Goal: Learn about a topic: Learn about a topic

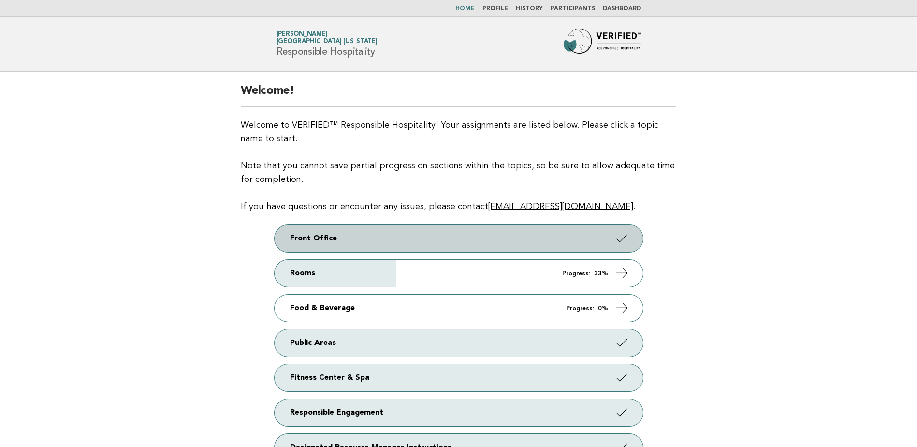
click at [426, 235] on link "Front Office" at bounding box center [458, 238] width 368 height 27
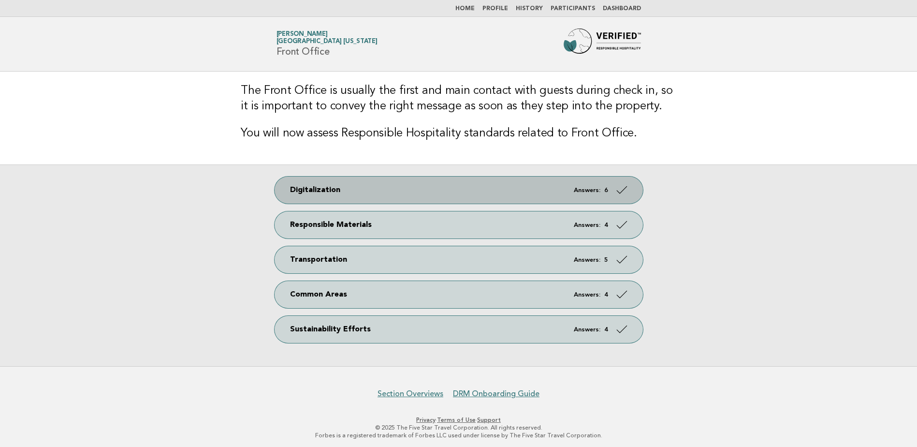
click at [444, 187] on link "Digitalization Answers: 6" at bounding box center [458, 189] width 368 height 27
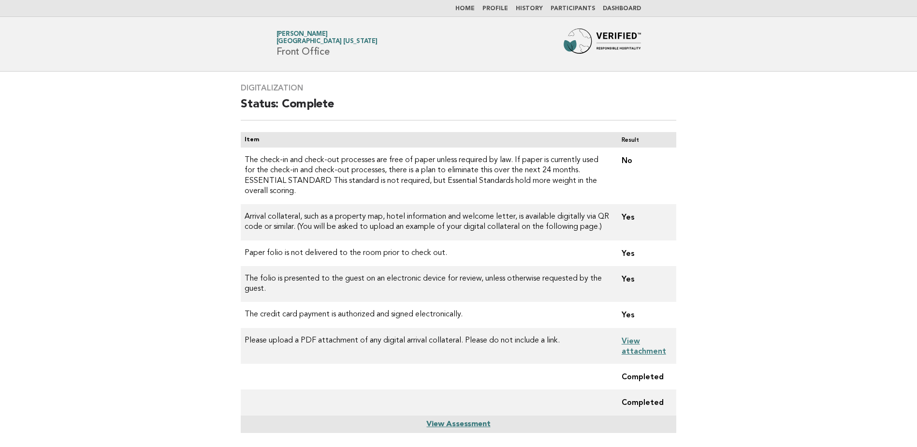
click at [634, 336] on link "View attachment" at bounding box center [643, 345] width 44 height 19
click at [474, 7] on link "Home" at bounding box center [464, 9] width 19 height 6
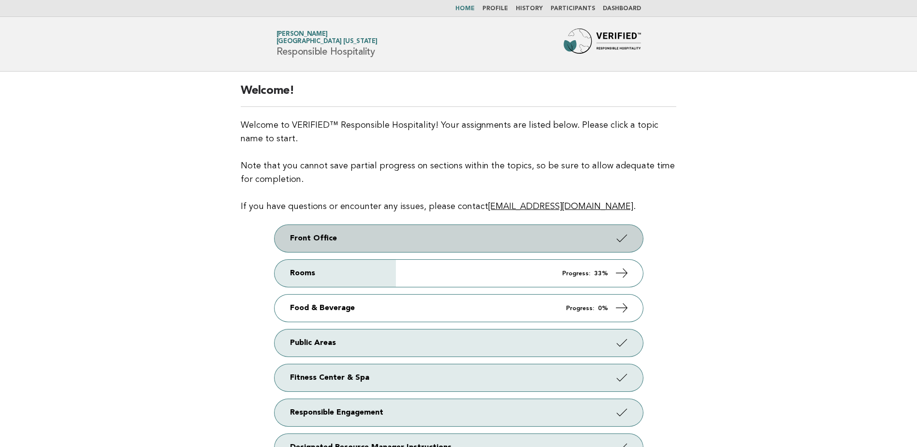
click at [455, 239] on link "Front Office" at bounding box center [458, 238] width 368 height 27
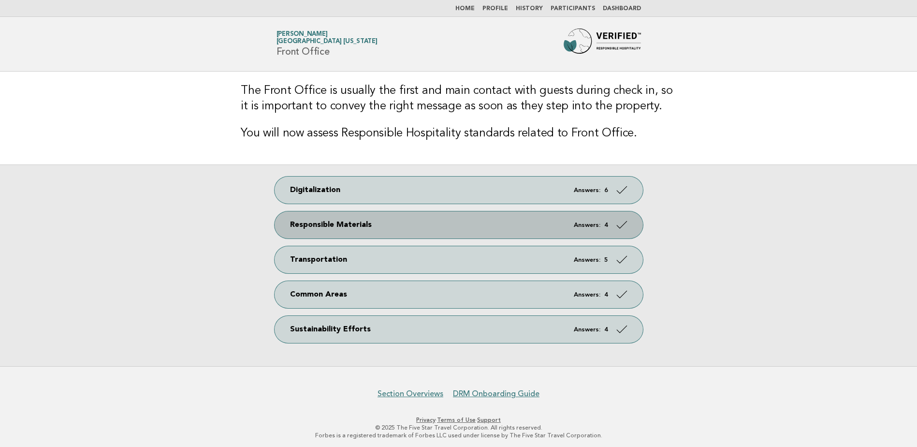
click at [521, 218] on link "Responsible Materials Answers: 4" at bounding box center [458, 224] width 368 height 27
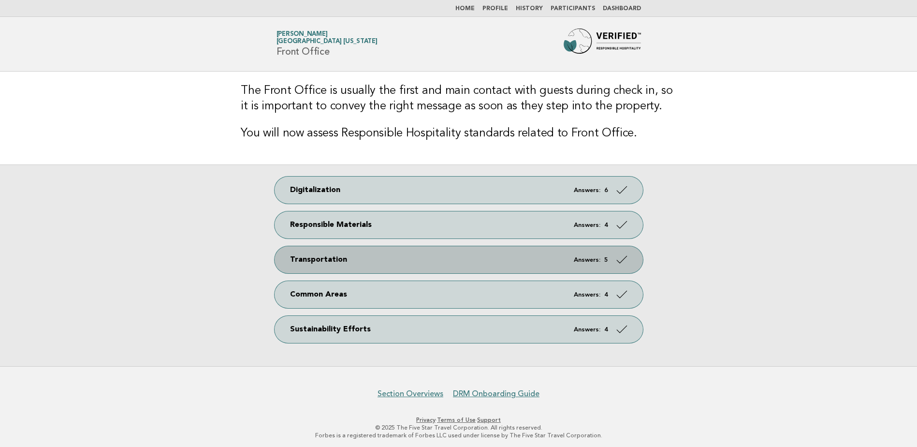
click at [417, 259] on link "Transportation Answers: 5" at bounding box center [458, 259] width 368 height 27
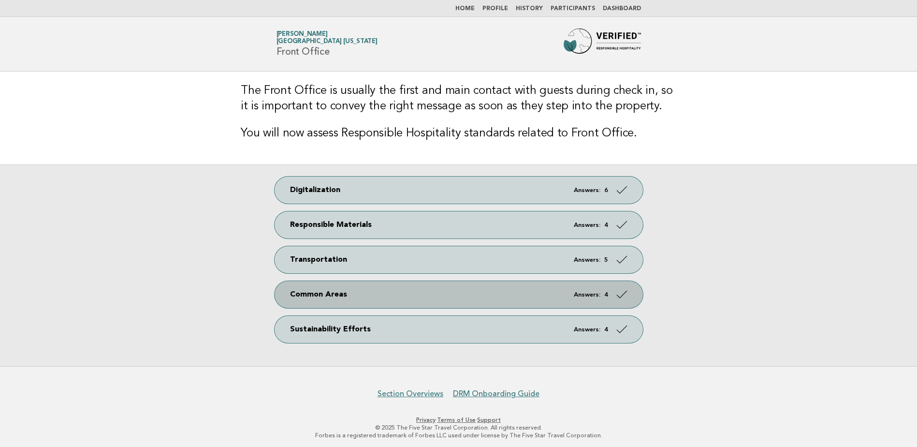
click at [404, 288] on link "Common Areas Answers: 4" at bounding box center [458, 294] width 368 height 27
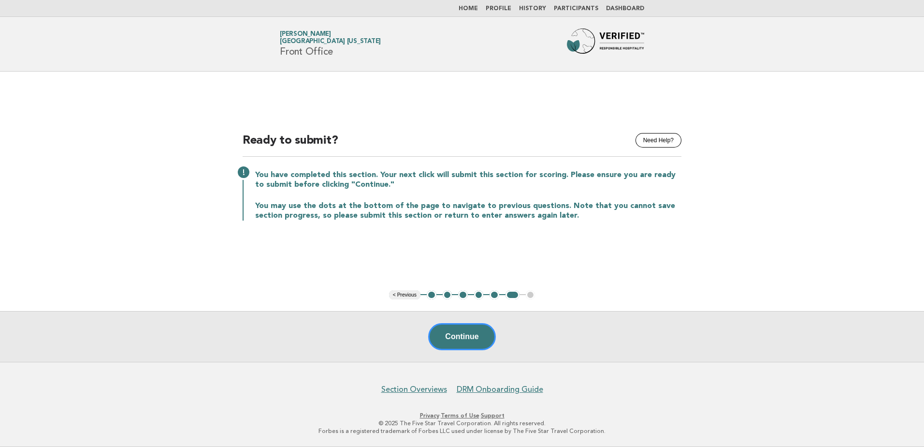
click at [620, 7] on link "Dashboard" at bounding box center [625, 9] width 38 height 6
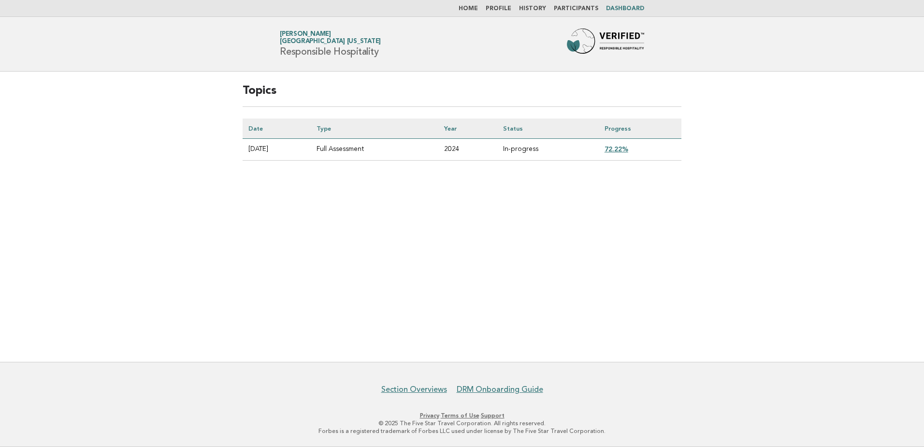
click at [616, 148] on link "72.22%" at bounding box center [617, 149] width 24 height 8
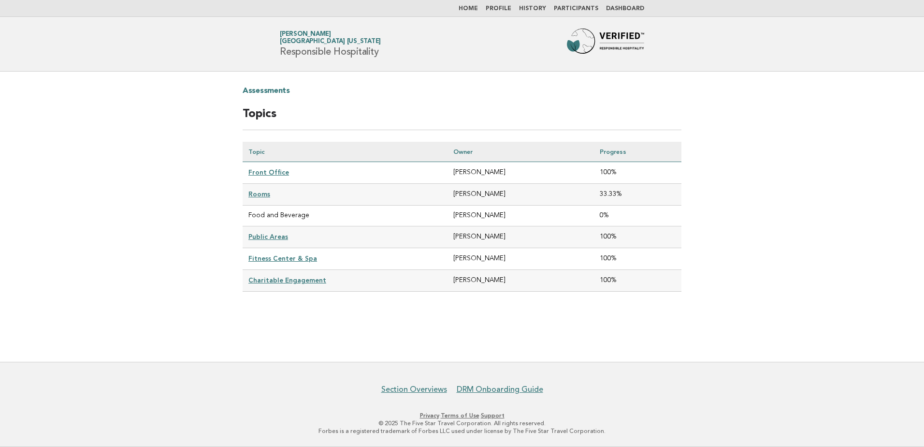
click at [261, 171] on link "Front Office" at bounding box center [268, 172] width 41 height 8
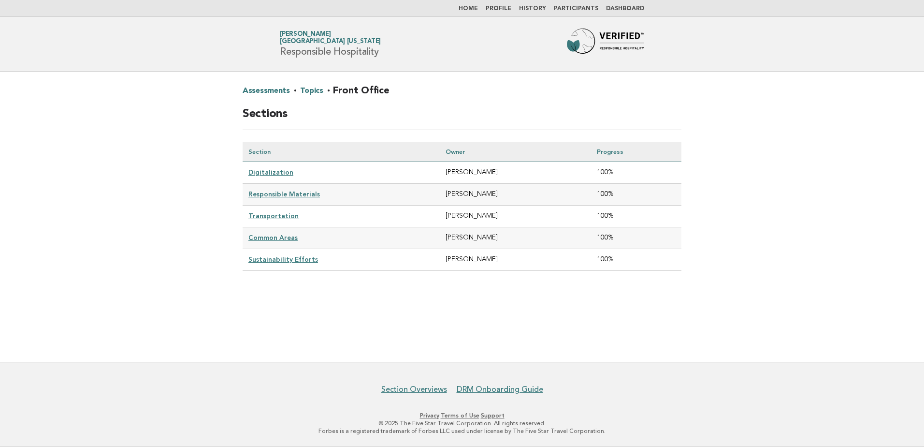
click at [255, 173] on link "Digitalization" at bounding box center [270, 172] width 45 height 8
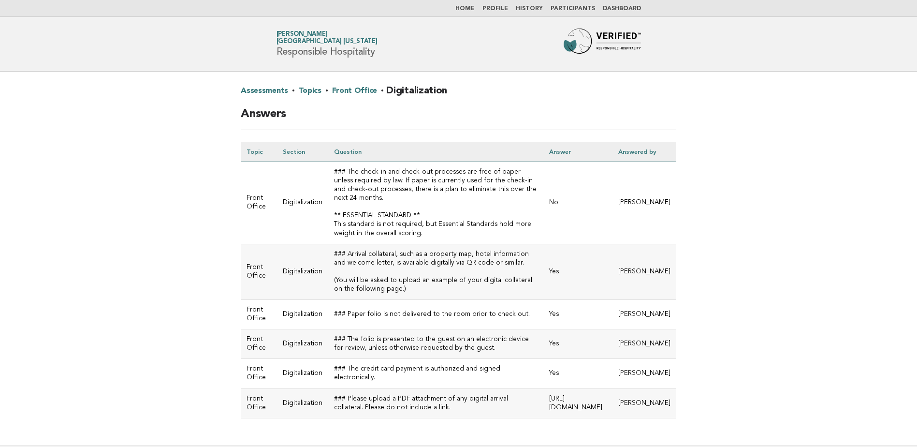
click at [503, 7] on link "Profile" at bounding box center [495, 9] width 26 height 6
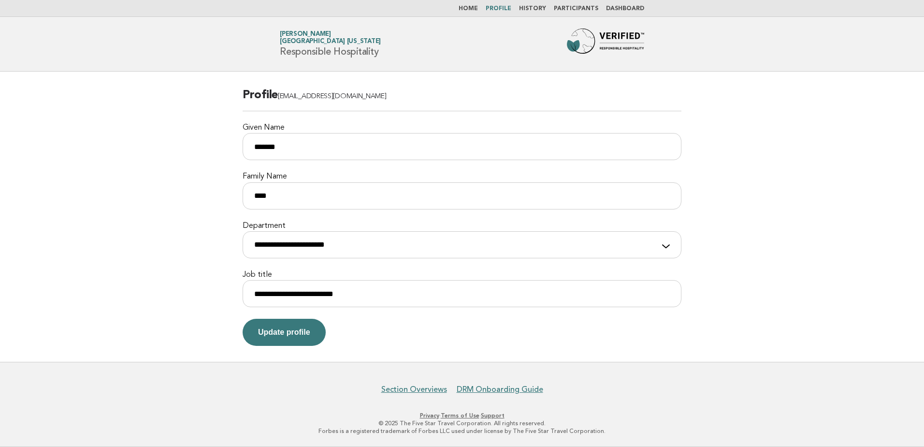
click at [570, 8] on link "Participants" at bounding box center [576, 9] width 44 height 6
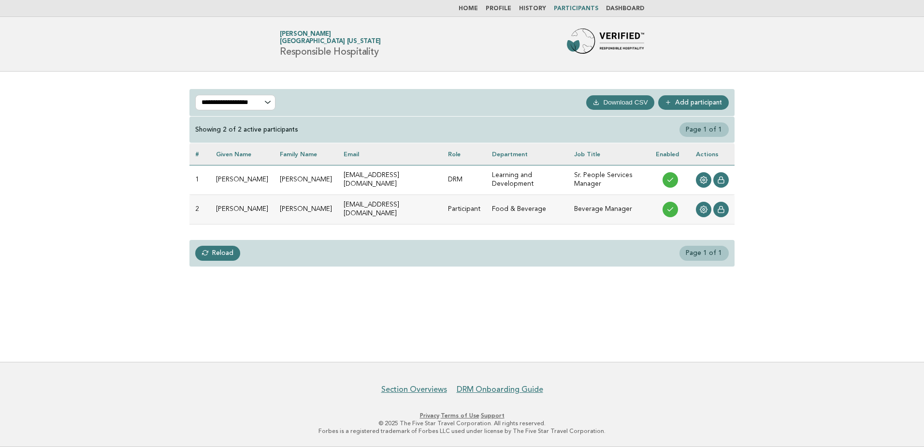
click at [623, 9] on link "Dashboard" at bounding box center [625, 9] width 38 height 6
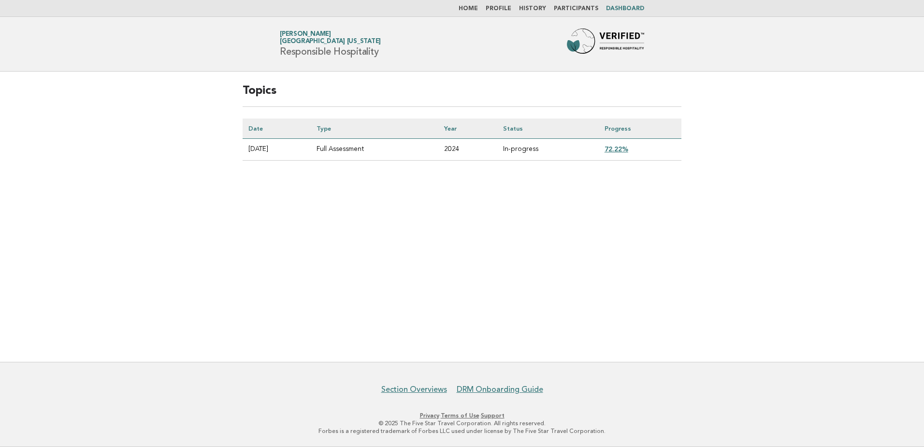
click at [626, 147] on link "72.22%" at bounding box center [617, 149] width 24 height 8
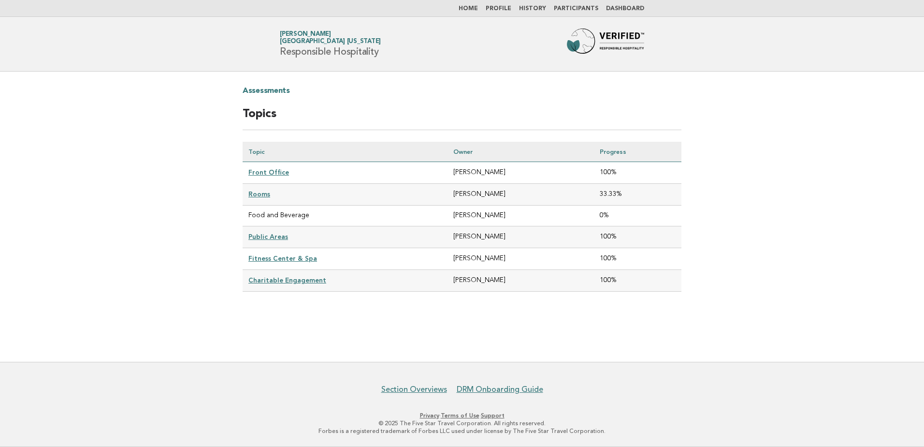
click at [258, 172] on link "Front Office" at bounding box center [268, 172] width 41 height 8
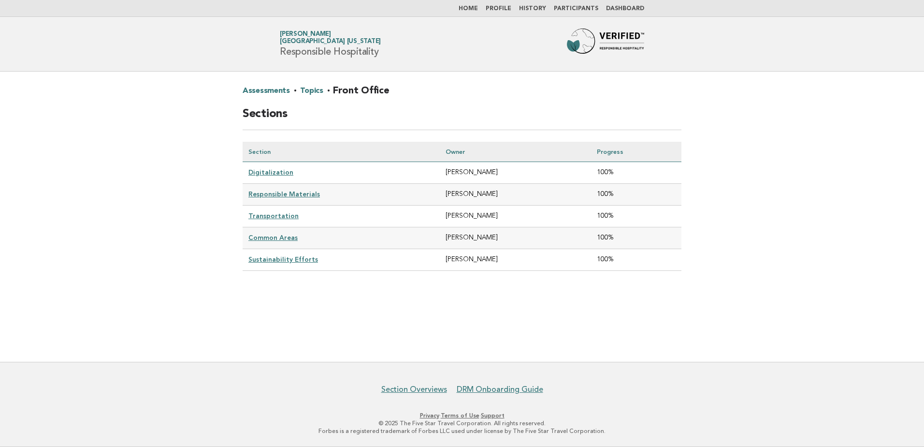
click at [478, 6] on link "Home" at bounding box center [468, 9] width 19 height 6
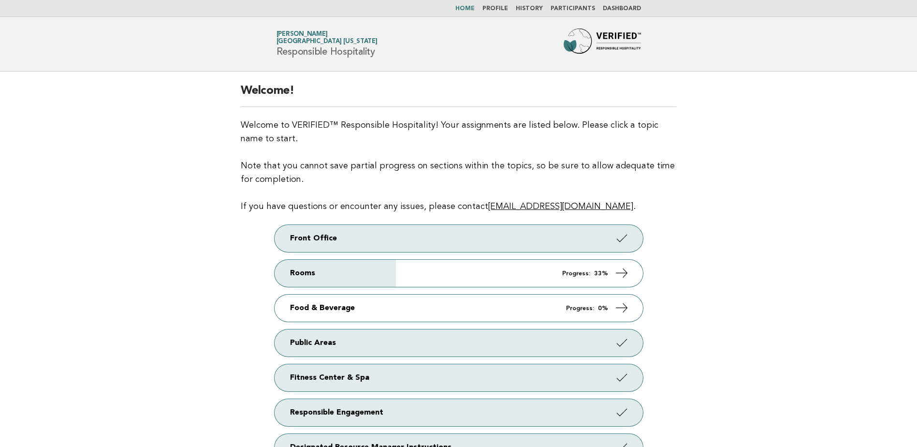
click at [505, 8] on link "Profile" at bounding box center [495, 9] width 26 height 6
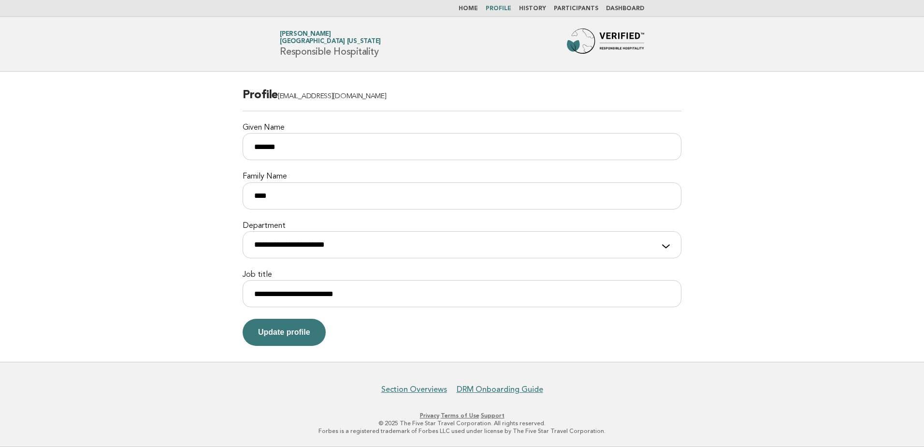
click at [534, 8] on link "History" at bounding box center [532, 9] width 27 height 6
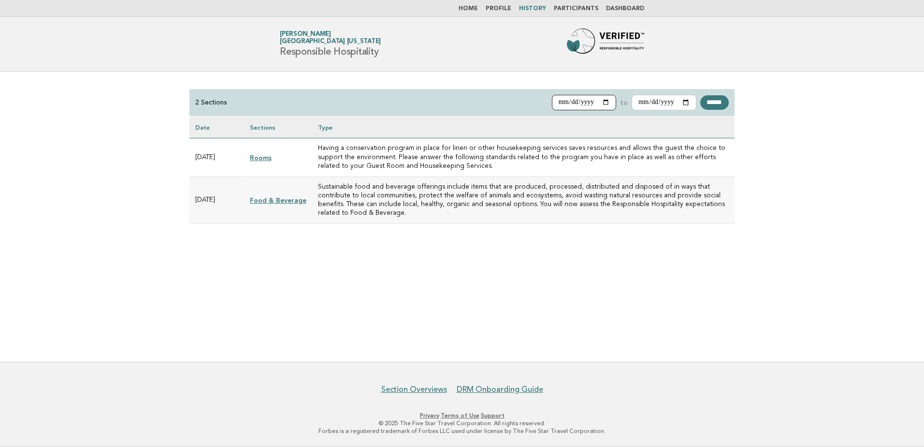
click at [595, 101] on input "**********" at bounding box center [584, 102] width 65 height 15
type input "**********"
click at [577, 7] on link "Participants" at bounding box center [576, 9] width 44 height 6
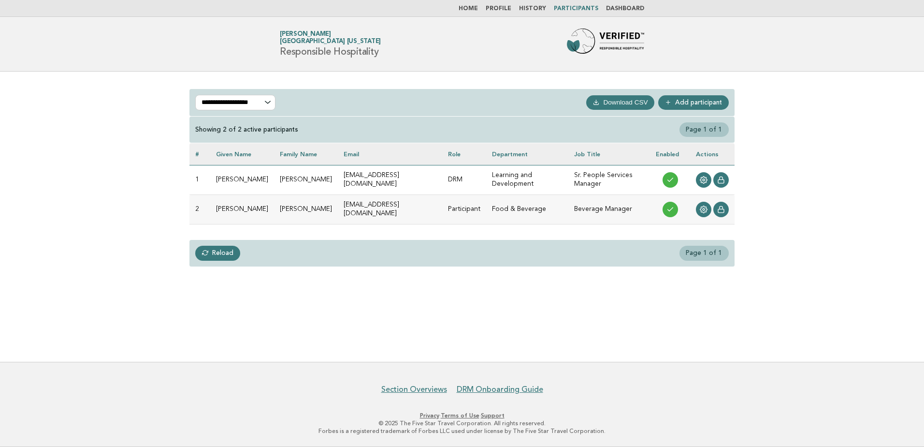
click at [266, 102] on p "**********" at bounding box center [235, 102] width 80 height 15
click at [268, 101] on p "**********" at bounding box center [235, 102] width 80 height 15
click at [300, 36] on link "[PERSON_NAME][GEOGRAPHIC_DATA][PERSON_NAME] [US_STATE]" at bounding box center [330, 38] width 101 height 14
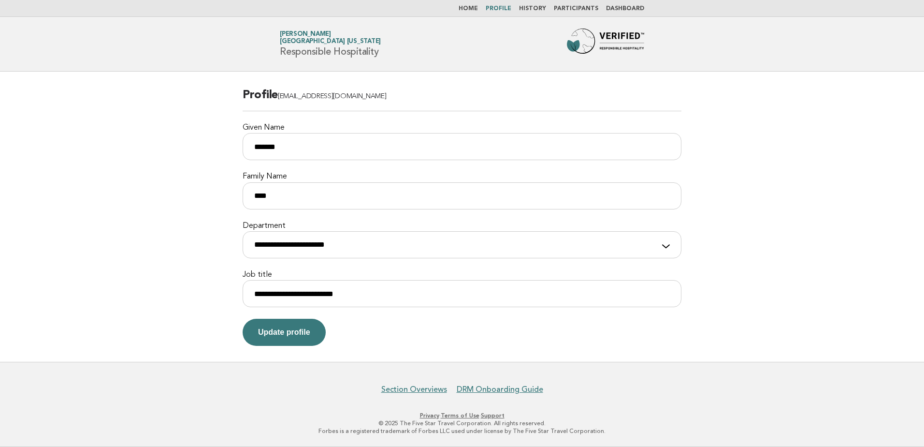
click at [698, 324] on main "**********" at bounding box center [462, 217] width 924 height 290
